Goal: Information Seeking & Learning: Learn about a topic

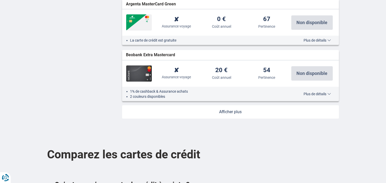
scroll to position [646, 0]
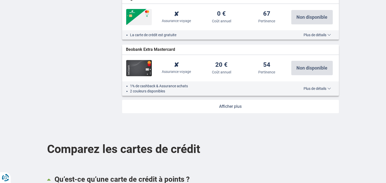
click at [235, 107] on link at bounding box center [230, 106] width 217 height 13
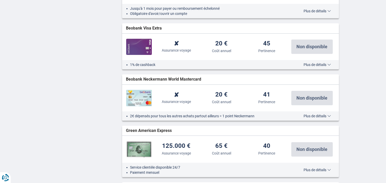
scroll to position [861, 0]
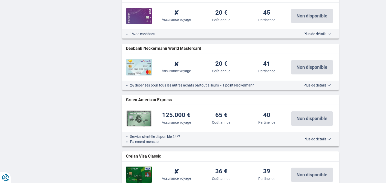
click at [326, 138] on span "Plus de détails" at bounding box center [317, 139] width 27 height 4
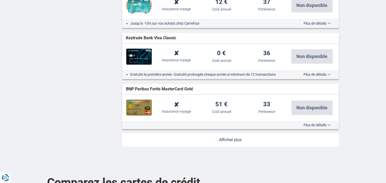
scroll to position [1445, 0]
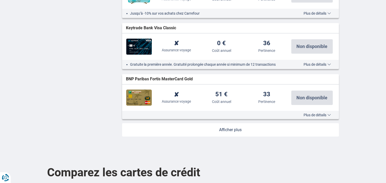
click at [228, 126] on link at bounding box center [230, 129] width 217 height 13
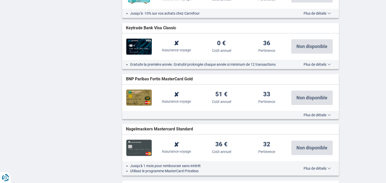
click at [327, 113] on span "Plus de détails" at bounding box center [317, 115] width 27 height 4
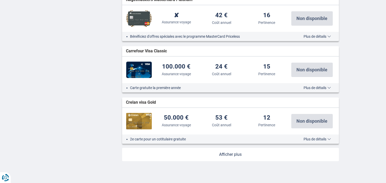
scroll to position [2283, 0]
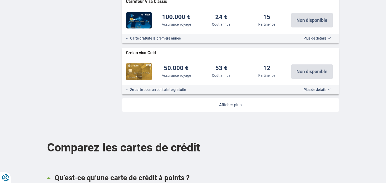
click at [230, 104] on link at bounding box center [230, 104] width 217 height 13
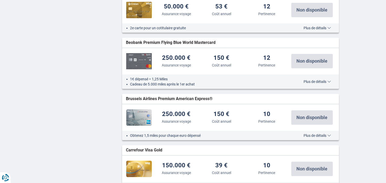
scroll to position [2406, 0]
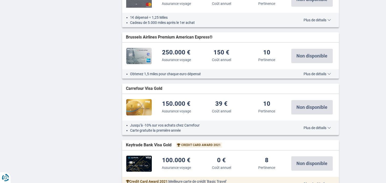
click at [324, 72] on span "Plus de détails" at bounding box center [317, 74] width 27 height 4
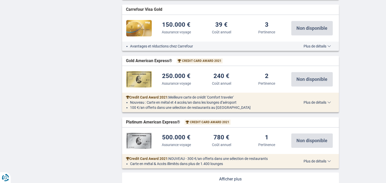
scroll to position [3069, 0]
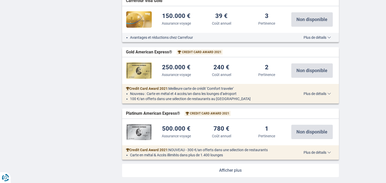
click at [323, 92] on span "Plus de détails" at bounding box center [317, 94] width 27 height 4
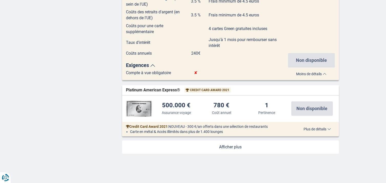
scroll to position [3438, 0]
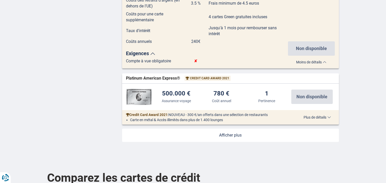
click at [326, 115] on span "Plus de détails" at bounding box center [317, 117] width 27 height 4
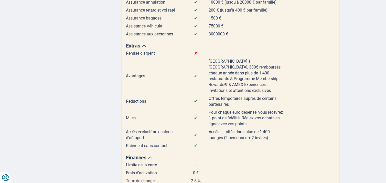
scroll to position [3745, 0]
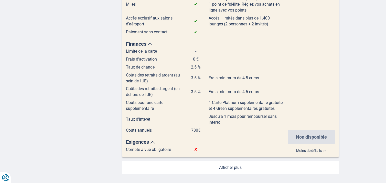
click at [233, 162] on link at bounding box center [230, 167] width 217 height 13
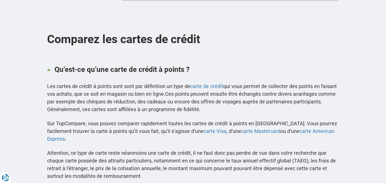
scroll to position [3961, 0]
